Goal: Check status: Check status

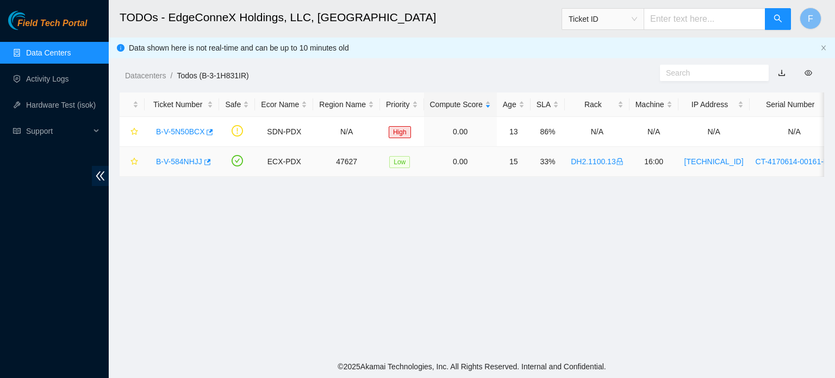
scroll to position [246, 0]
click at [188, 160] on link "B-V-584NHJJ" at bounding box center [179, 161] width 46 height 9
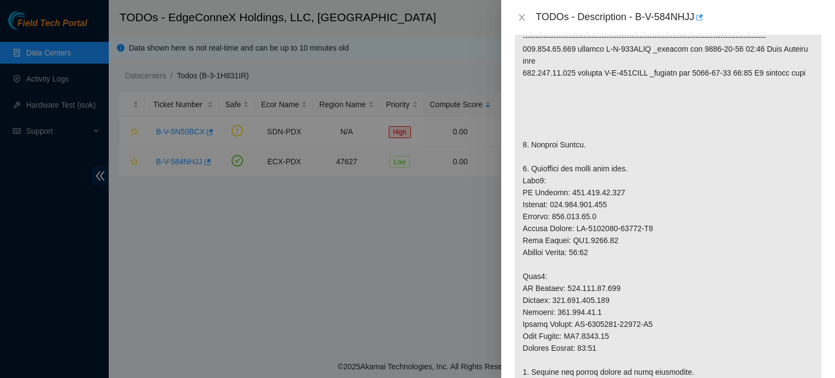
scroll to position [996, 0]
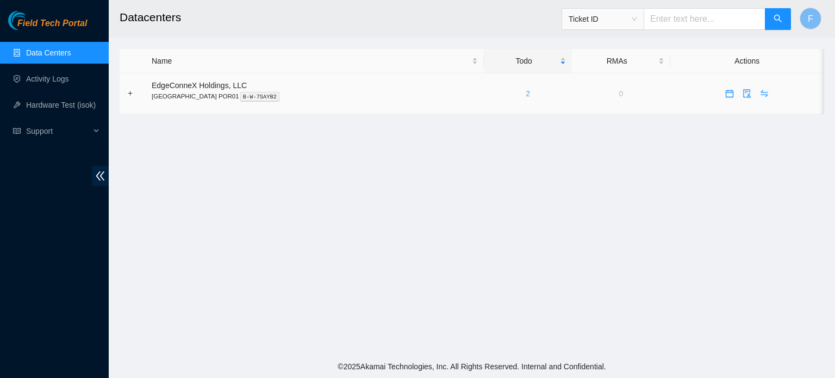
click at [526, 92] on link "2" at bounding box center [528, 93] width 4 height 9
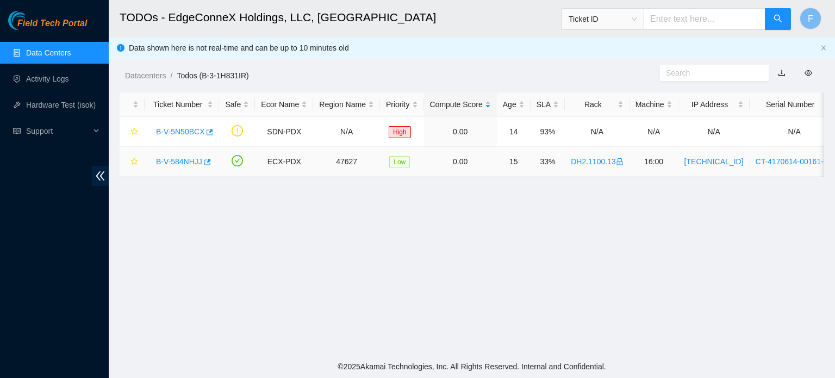
click at [189, 158] on link "B-V-584NHJJ" at bounding box center [179, 161] width 46 height 9
